Goal: Task Accomplishment & Management: Use online tool/utility

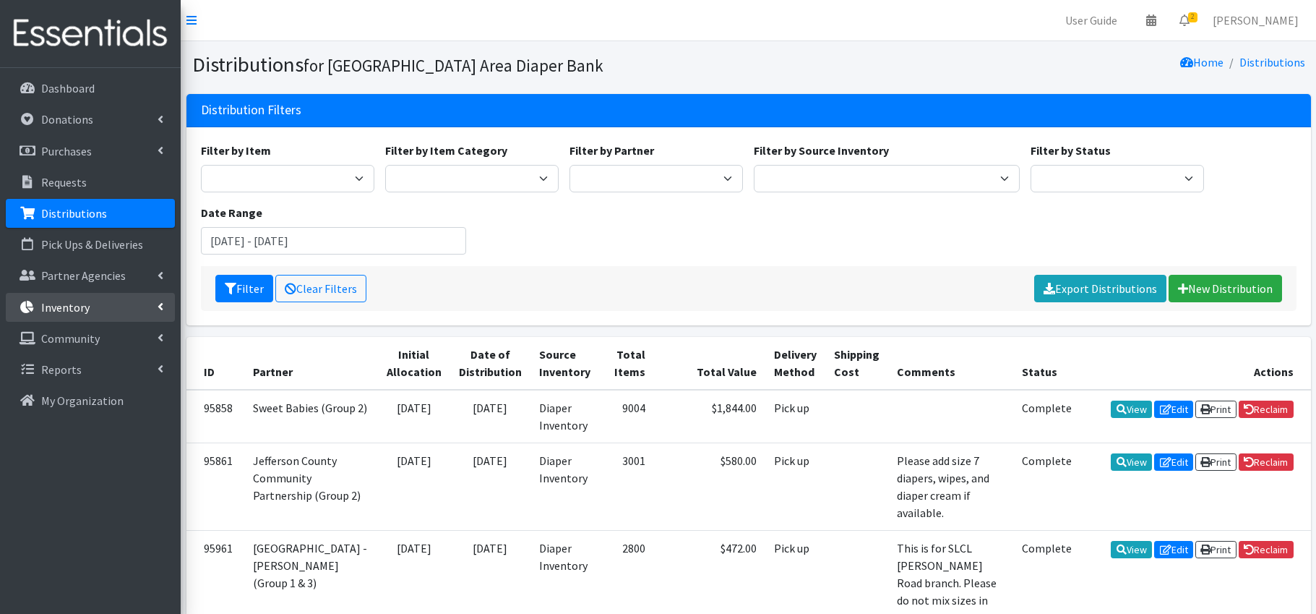
click at [116, 309] on link "Inventory" at bounding box center [90, 307] width 169 height 29
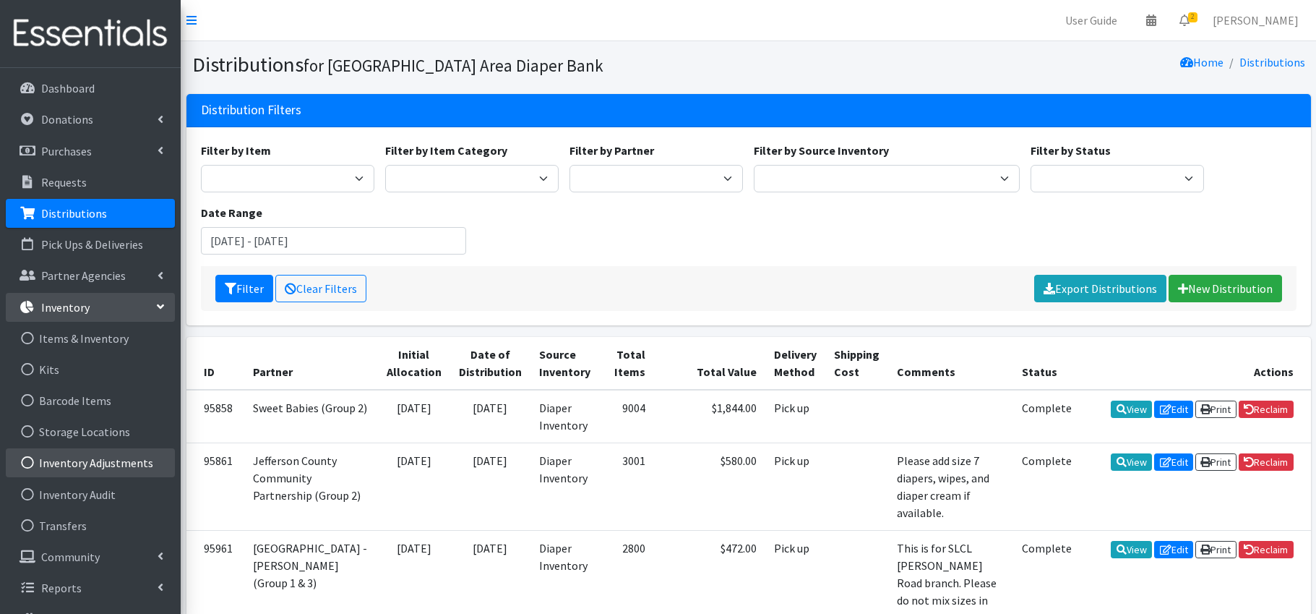
click at [142, 464] on link "Inventory Adjustments" at bounding box center [90, 462] width 169 height 29
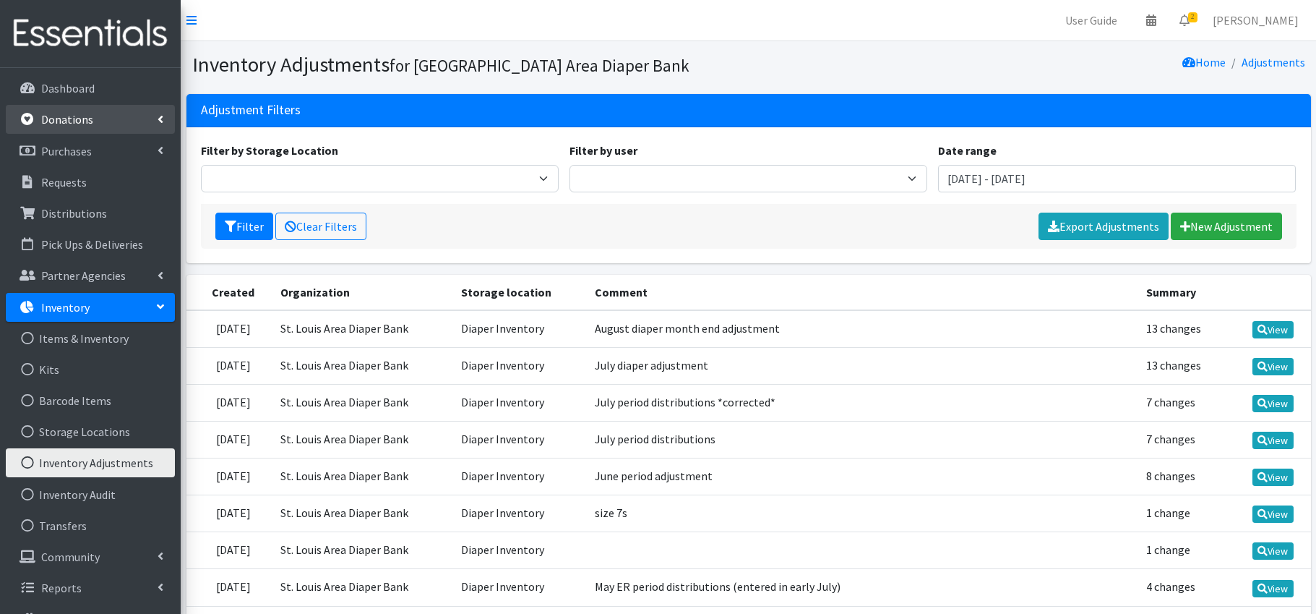
click at [67, 121] on p "Donations" at bounding box center [67, 119] width 52 height 14
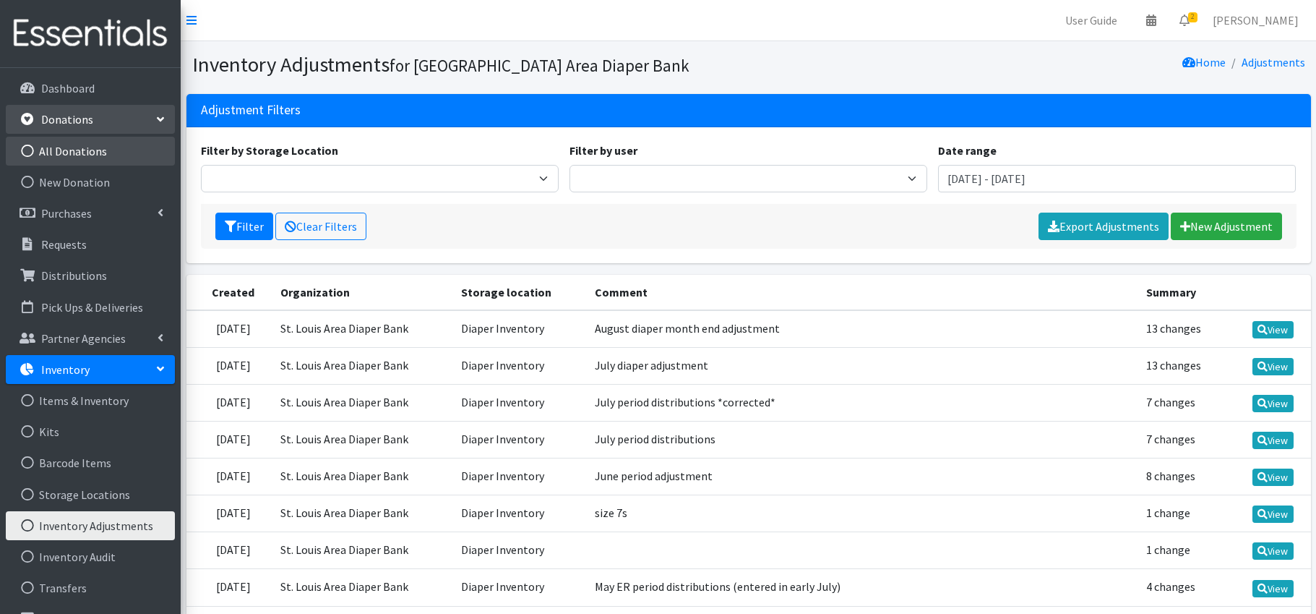
click at [68, 146] on link "All Donations" at bounding box center [90, 151] width 169 height 29
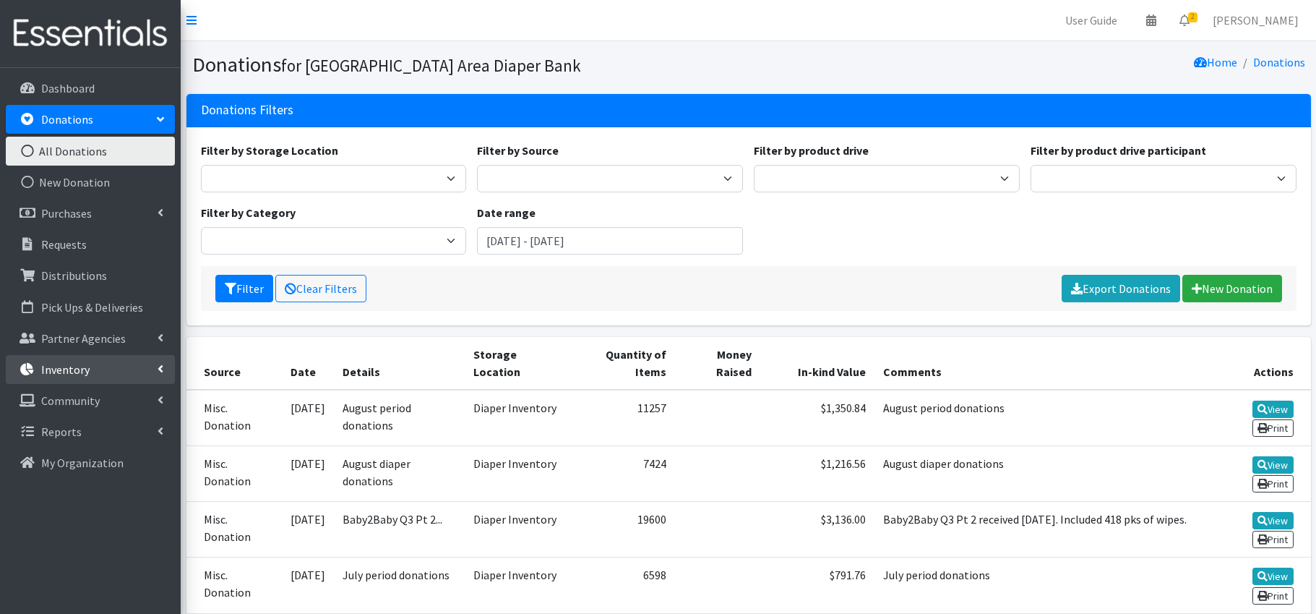
click at [87, 366] on p "Inventory" at bounding box center [65, 369] width 48 height 14
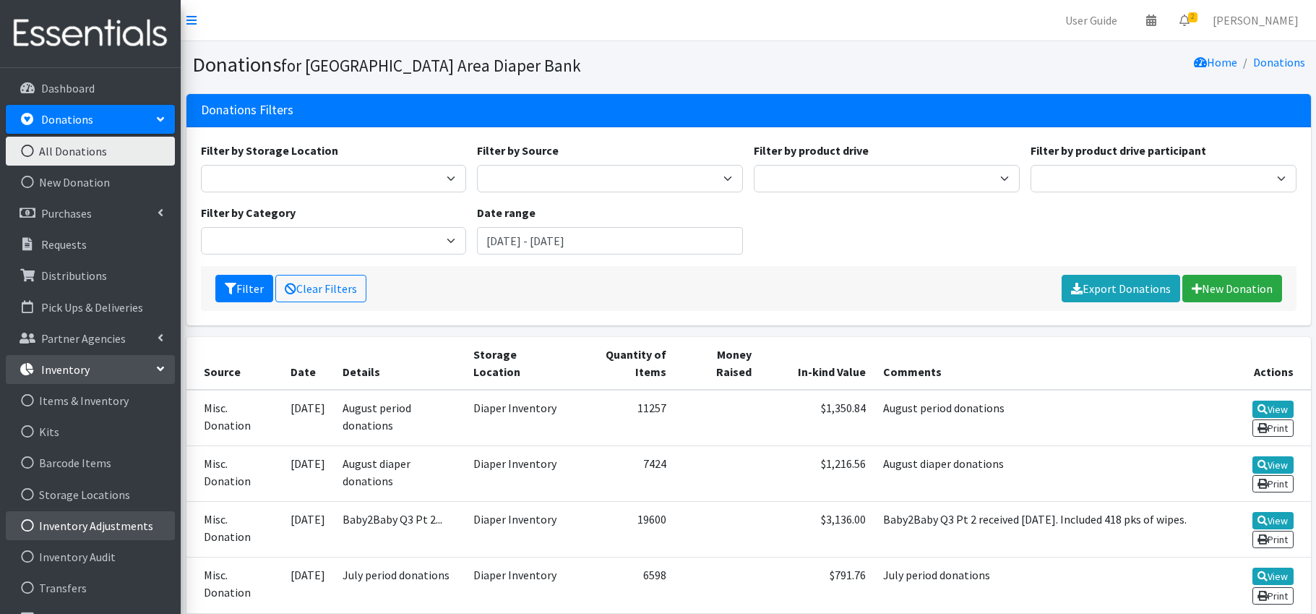
click at [118, 531] on link "Inventory Adjustments" at bounding box center [90, 525] width 169 height 29
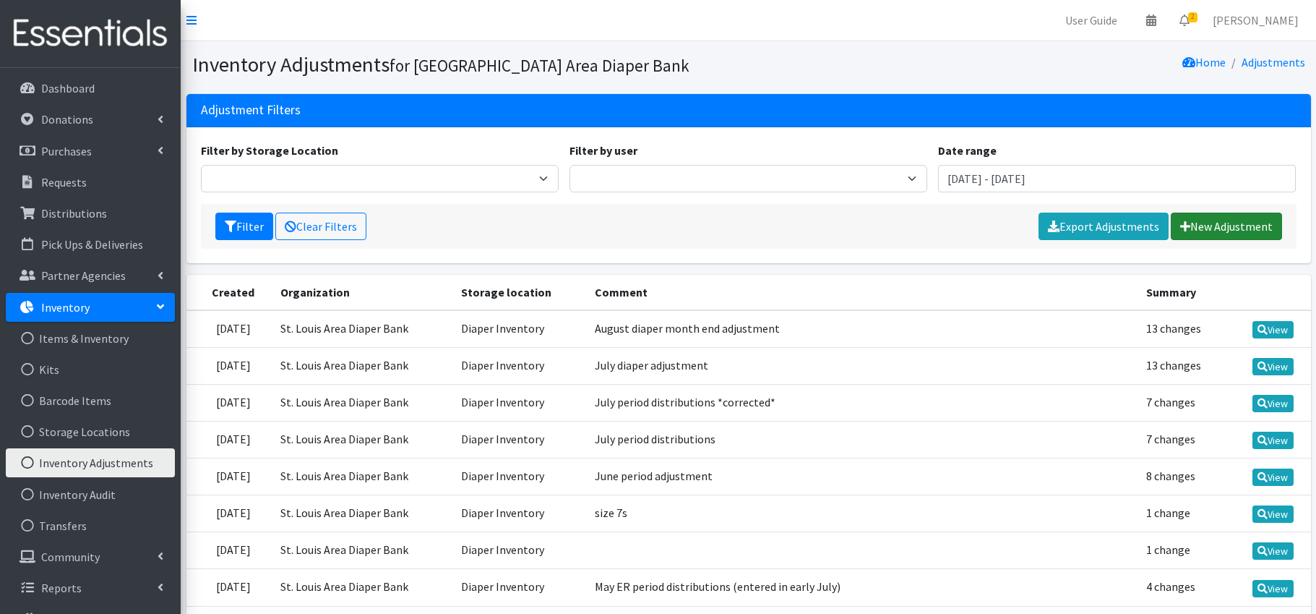
click at [1245, 229] on link "New Adjustment" at bounding box center [1226, 226] width 111 height 27
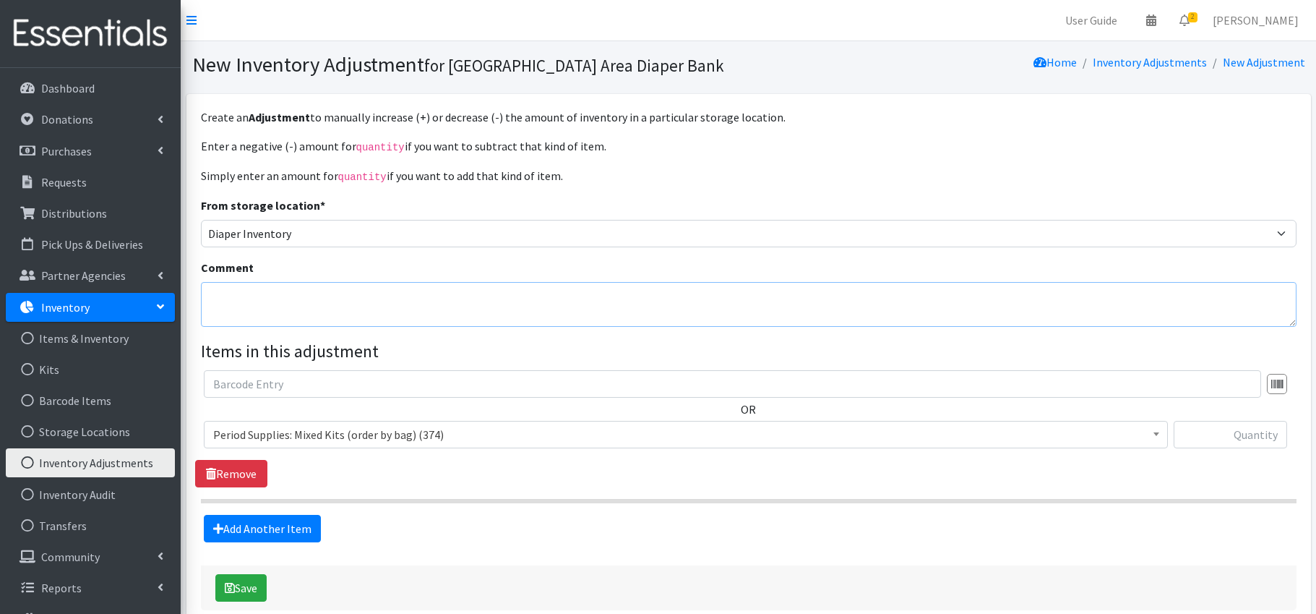
click at [257, 304] on textarea "Comment" at bounding box center [749, 304] width 1096 height 45
type textarea "August period distribution"
